Goal: Task Accomplishment & Management: Manage account settings

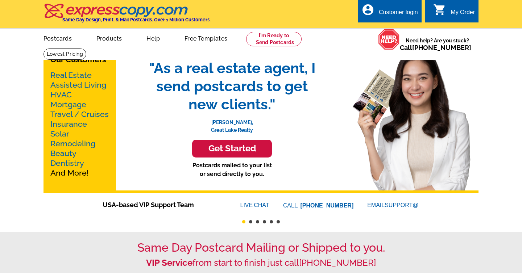
click at [395, 15] on div "Customer login" at bounding box center [398, 14] width 39 height 10
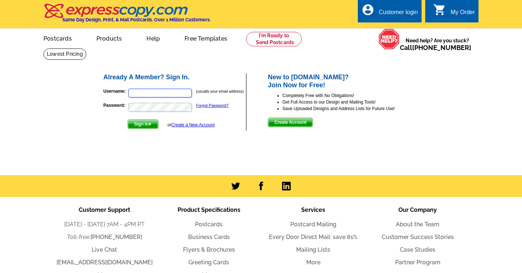
click at [157, 95] on input "Username:" at bounding box center [159, 93] width 63 height 9
type input "[EMAIL_ADDRESS][DOMAIN_NAME]"
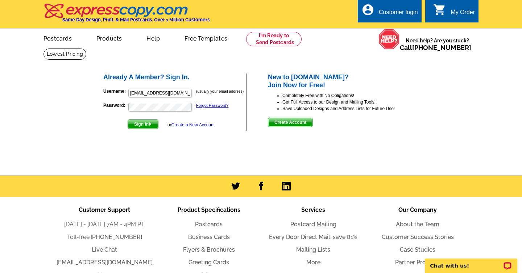
click at [137, 121] on span "Sign In" at bounding box center [143, 124] width 30 height 9
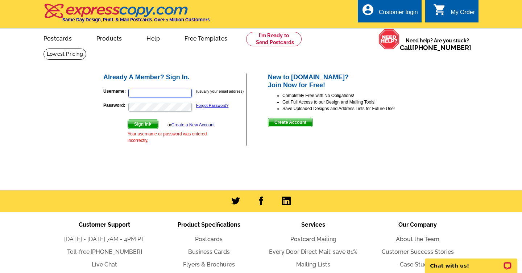
click at [170, 91] on input "Username:" at bounding box center [159, 93] width 63 height 9
type input "realtorjade@jadehalama.com"
click at [144, 126] on span "Sign In" at bounding box center [143, 124] width 30 height 9
click at [149, 91] on input "Username:" at bounding box center [159, 93] width 63 height 9
type input "realtorjade@jadehalama.com"
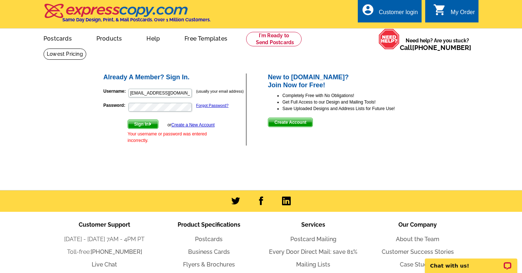
click at [141, 125] on span "Sign In" at bounding box center [143, 124] width 30 height 9
click at [399, 12] on div "Customer login" at bounding box center [398, 14] width 39 height 10
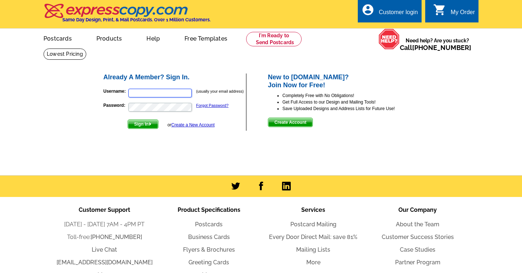
click at [158, 94] on input "Username:" at bounding box center [159, 93] width 63 height 9
type input "realtorjade@jadehalama.com"
click at [149, 124] on span "Sign In" at bounding box center [143, 124] width 30 height 9
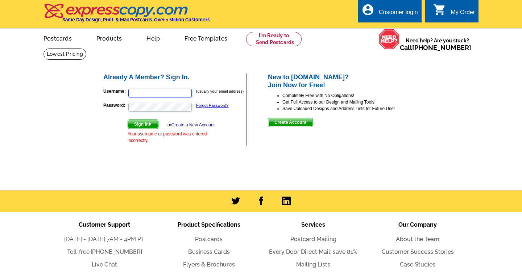
click at [142, 92] on input "Username:" at bounding box center [159, 93] width 63 height 9
type input "realtorjade@jadehalama.com"
click at [213, 106] on link "Forgot Password?" at bounding box center [212, 105] width 32 height 4
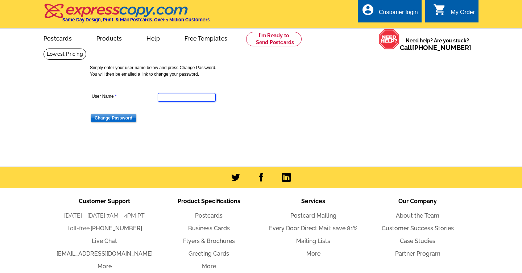
click at [166, 99] on input "User Name" at bounding box center [187, 97] width 58 height 9
type input "[EMAIL_ADDRESS][DOMAIN_NAME]"
click at [124, 121] on input "Change Password" at bounding box center [114, 118] width 46 height 9
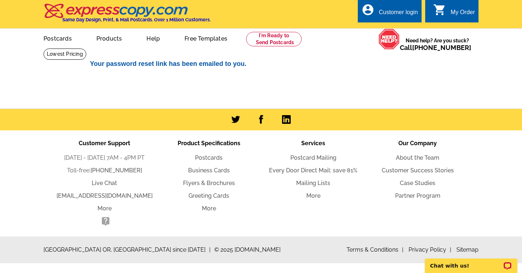
click at [403, 12] on div "Customer login" at bounding box center [398, 14] width 39 height 10
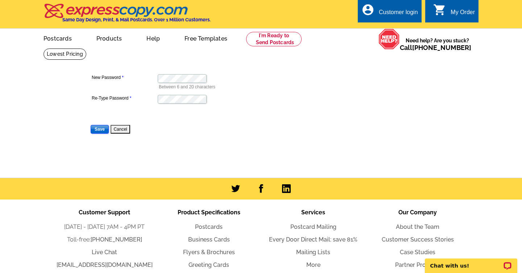
click at [96, 129] on input "Save" at bounding box center [100, 129] width 18 height 9
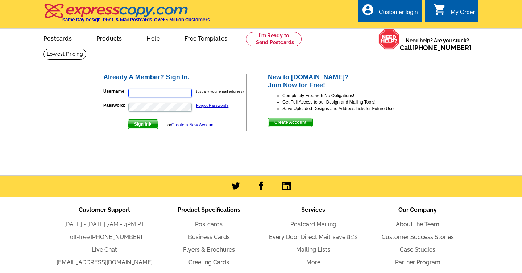
click at [148, 92] on input "Username:" at bounding box center [159, 93] width 63 height 9
type input "[EMAIL_ADDRESS][DOMAIN_NAME]"
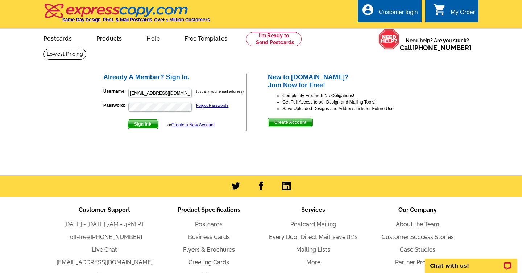
click at [139, 123] on span "Sign In" at bounding box center [143, 124] width 30 height 9
